Goal: Task Accomplishment & Management: Manage account settings

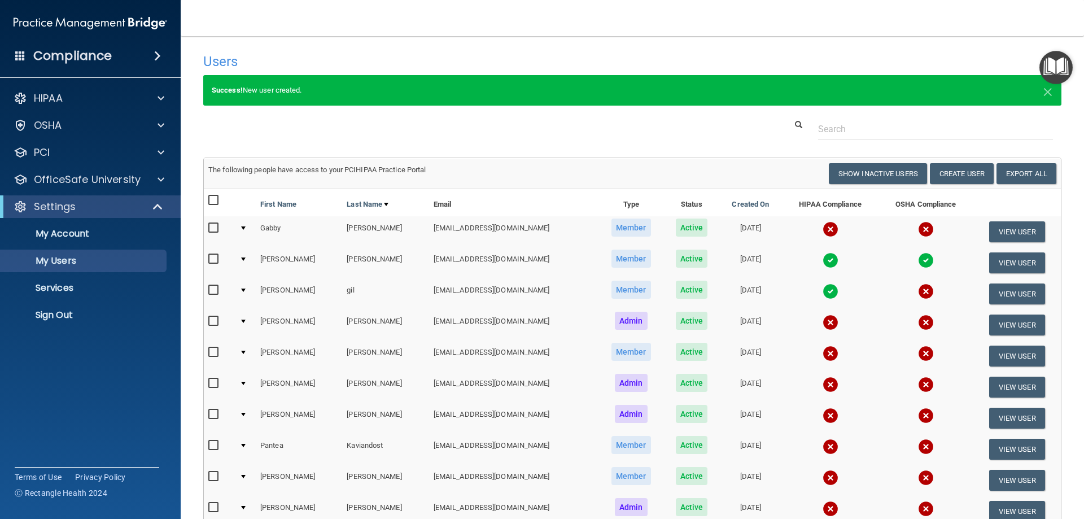
select select "20"
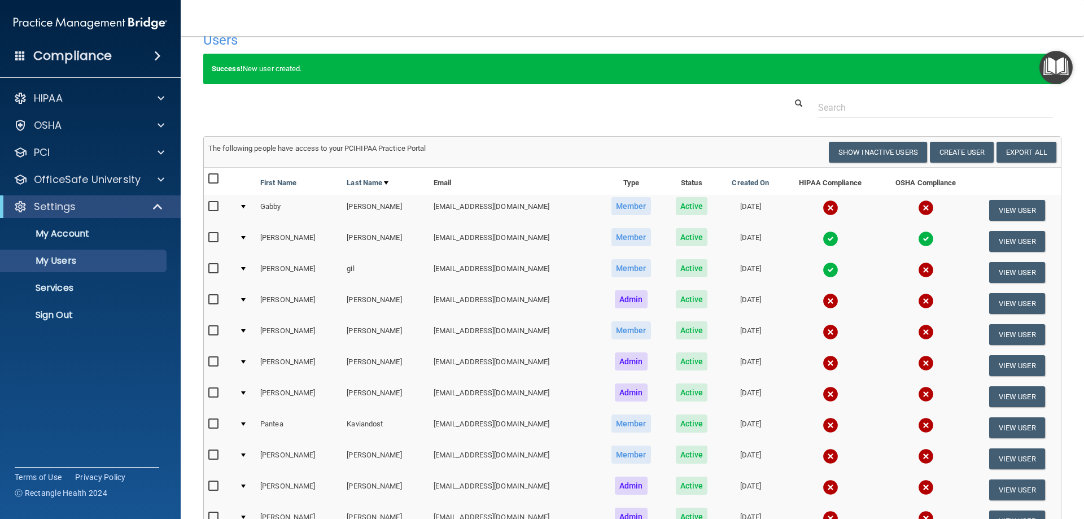
scroll to position [78, 0]
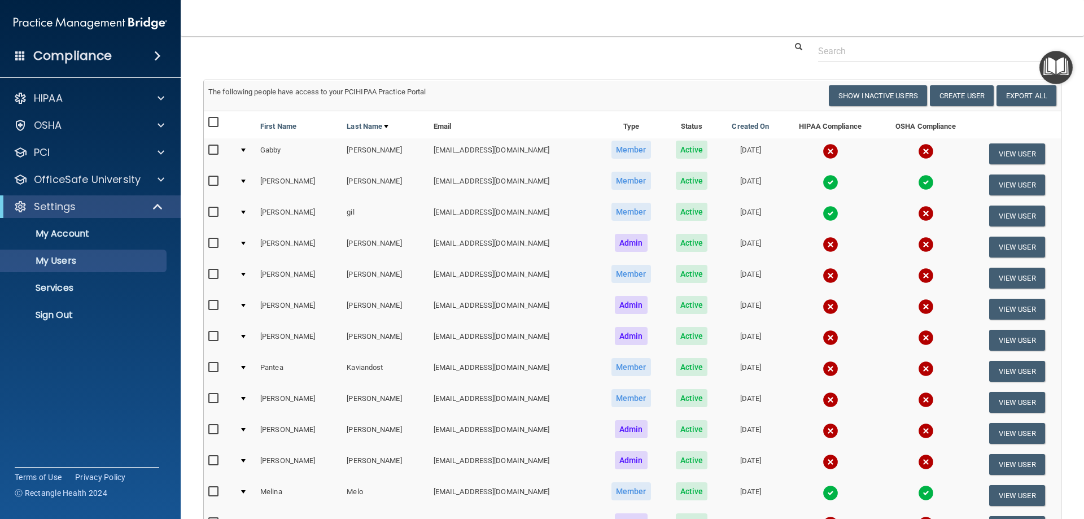
click at [247, 214] on td at bounding box center [245, 216] width 21 height 31
click at [243, 212] on div at bounding box center [243, 212] width 5 height 3
click at [246, 208] on td at bounding box center [245, 216] width 21 height 31
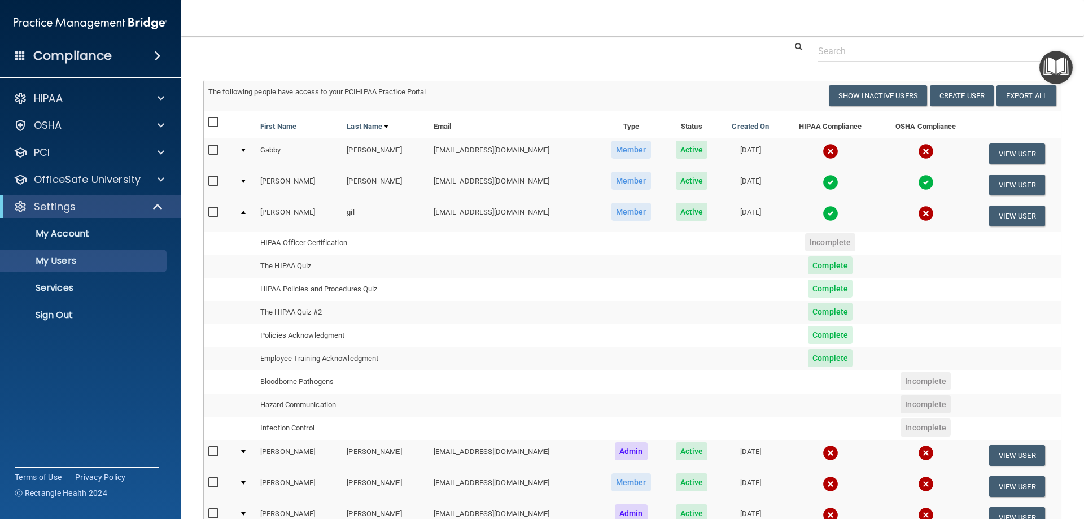
click at [242, 213] on div at bounding box center [243, 212] width 5 height 3
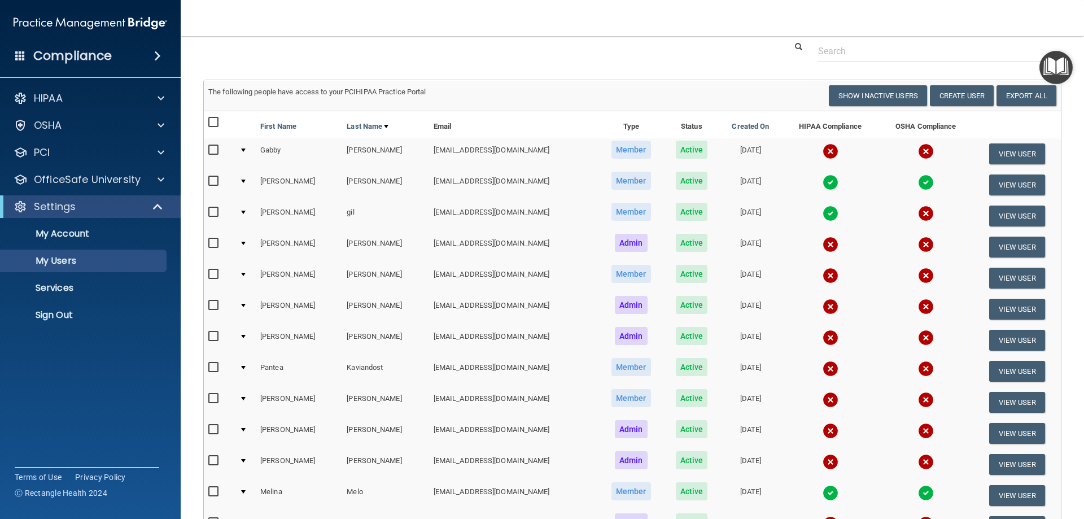
click at [242, 213] on div at bounding box center [243, 212] width 5 height 3
click at [217, 208] on input "checkbox" at bounding box center [214, 212] width 13 height 9
checkbox input "true"
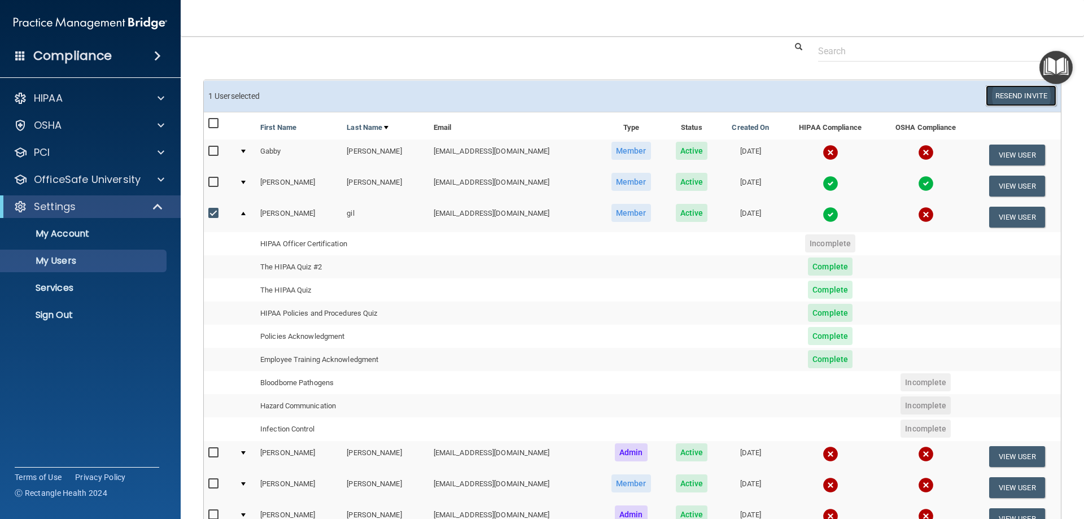
click at [995, 100] on button "Resend Invite" at bounding box center [1021, 95] width 71 height 21
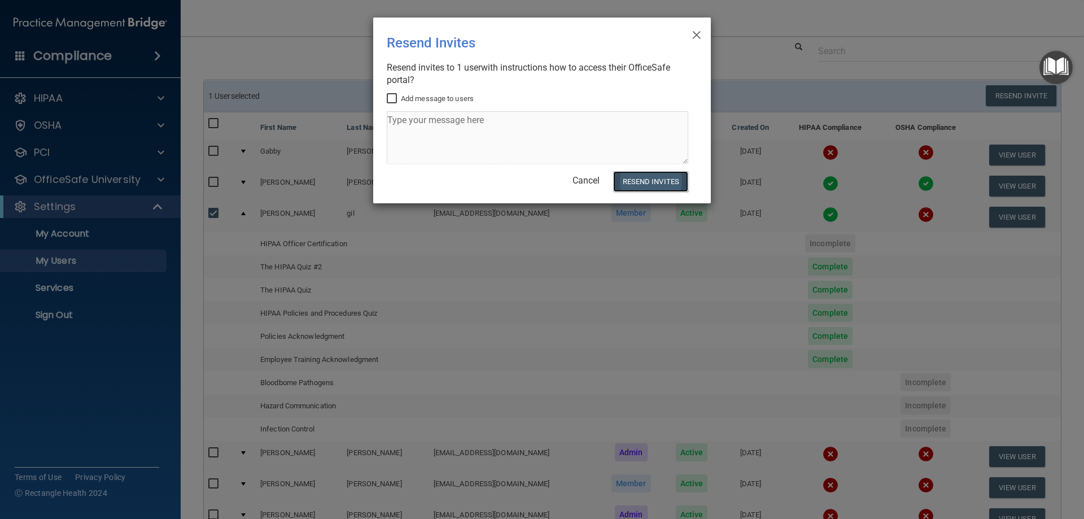
click at [657, 178] on button "Resend Invites" at bounding box center [650, 181] width 75 height 21
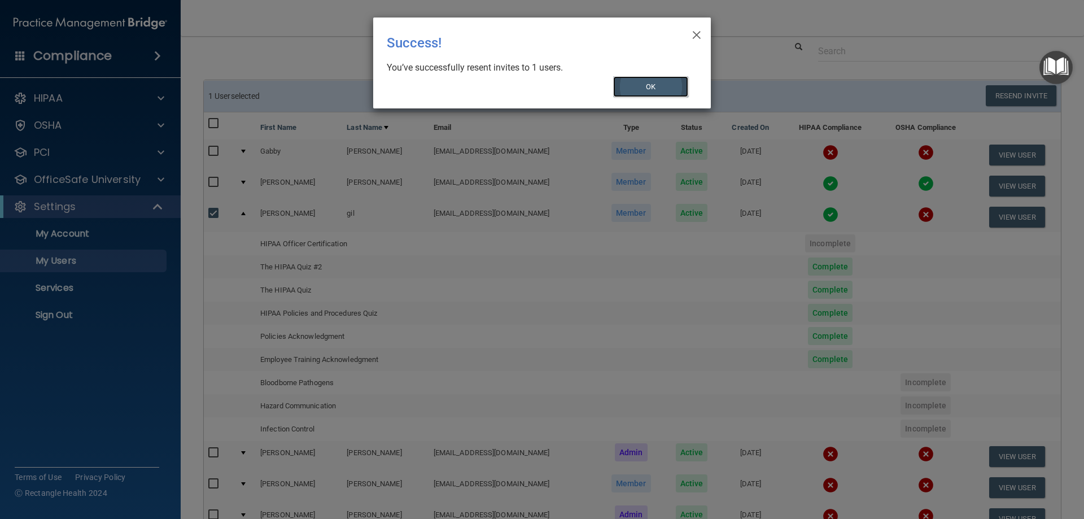
click at [662, 80] on button "OK" at bounding box center [651, 86] width 76 height 21
